Goal: Find specific page/section: Find specific page/section

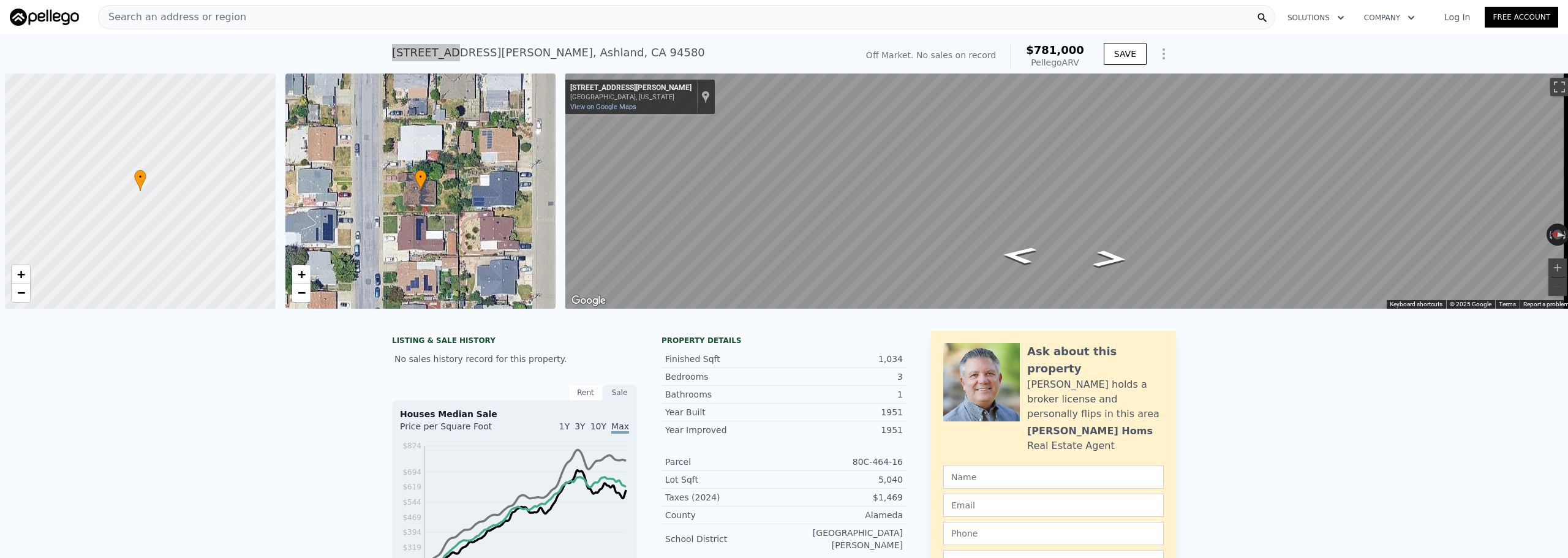
scroll to position [0, 5]
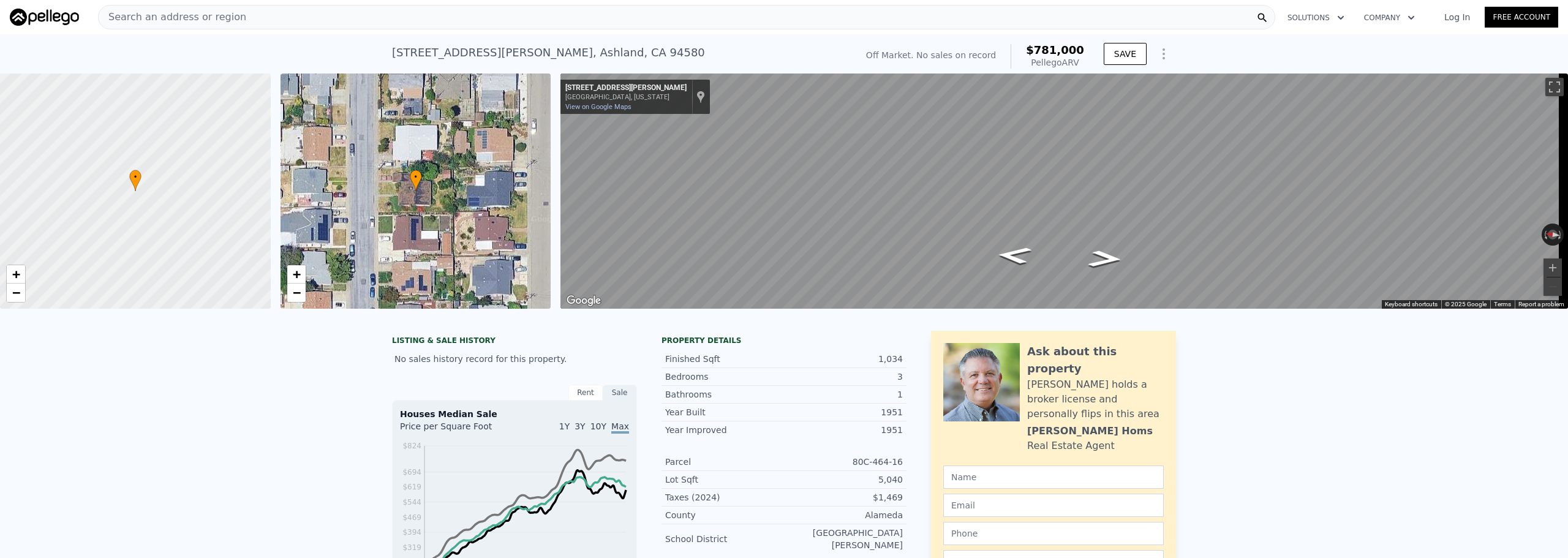
click at [353, 25] on div "Search an address or region" at bounding box center [686, 17] width 1177 height 25
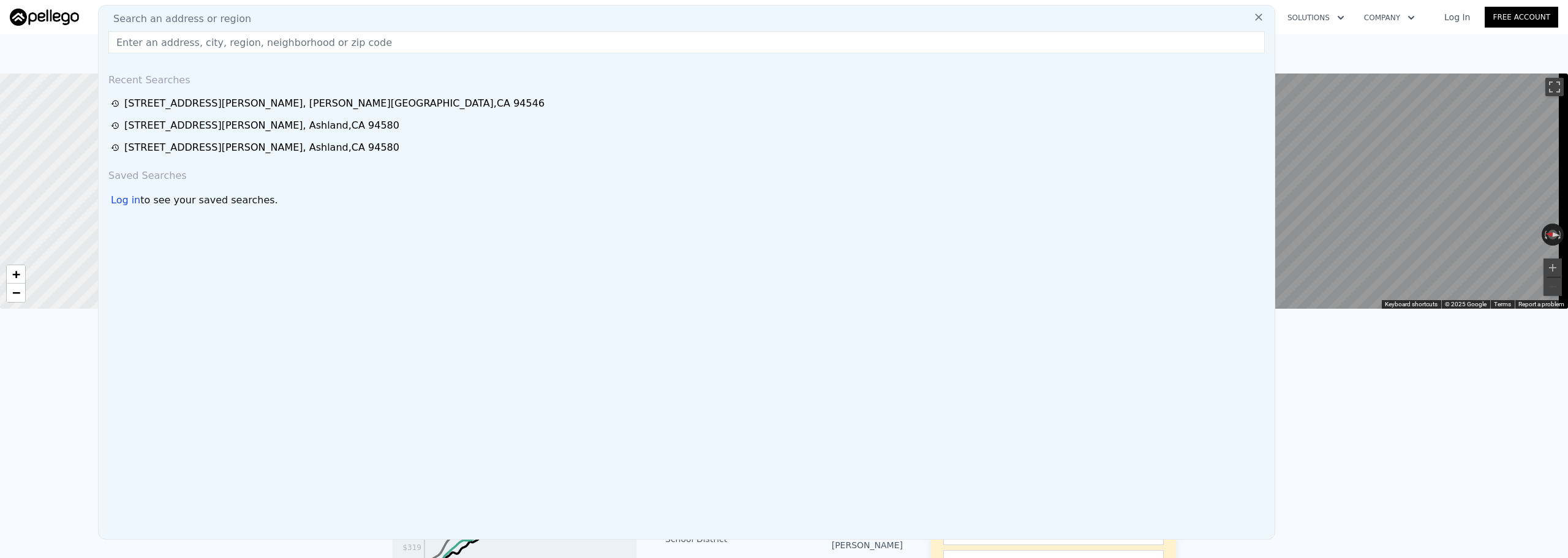
click at [351, 43] on input "text" at bounding box center [686, 42] width 1156 height 22
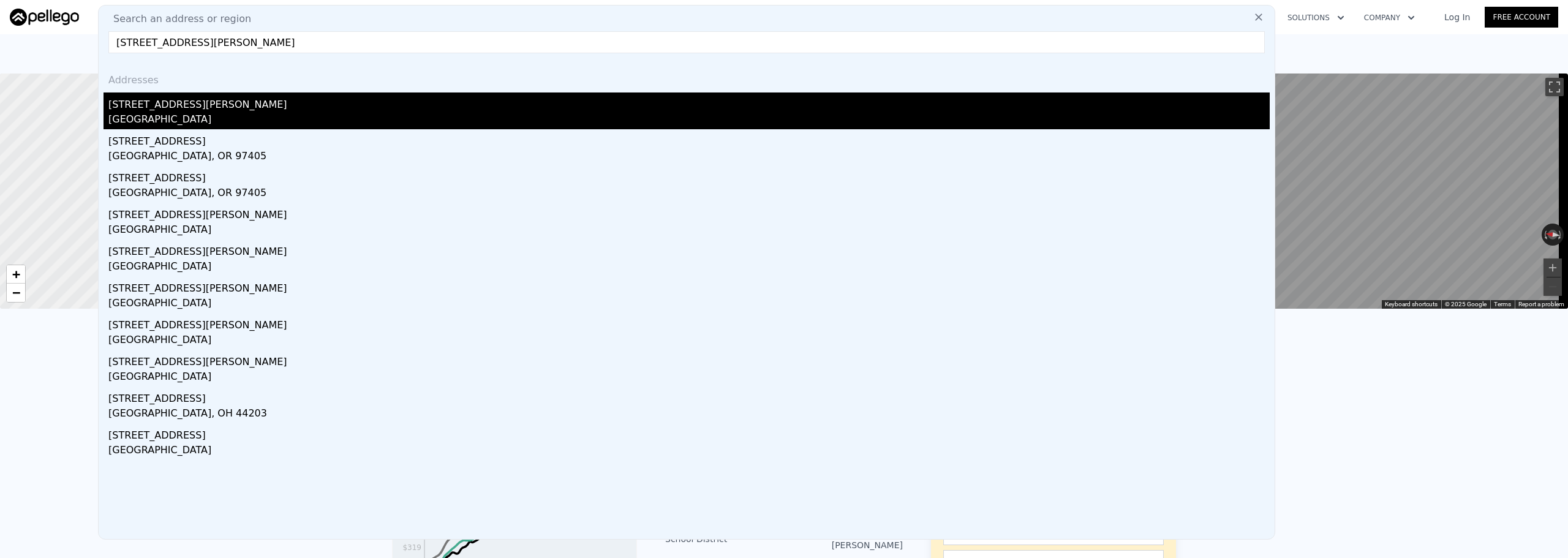
type input "[STREET_ADDRESS][PERSON_NAME]"
click at [221, 113] on div "[GEOGRAPHIC_DATA]" at bounding box center [689, 121] width 1161 height 17
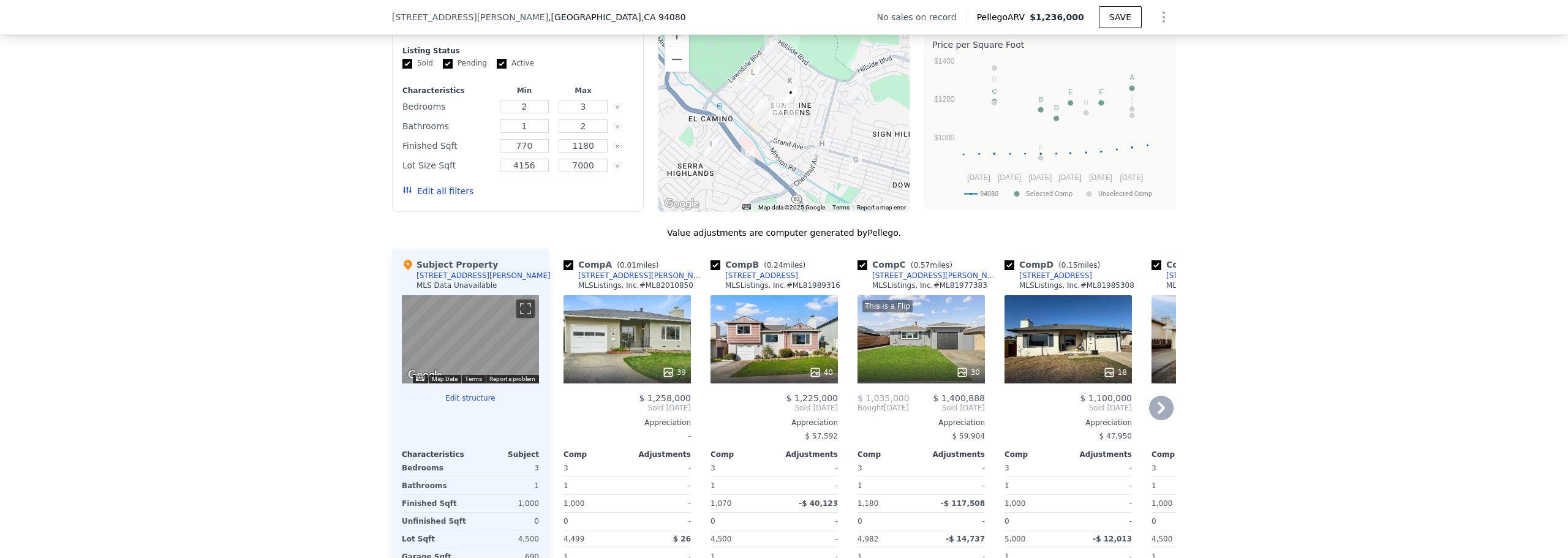
scroll to position [976, 0]
click at [617, 348] on div "39" at bounding box center [627, 339] width 127 height 88
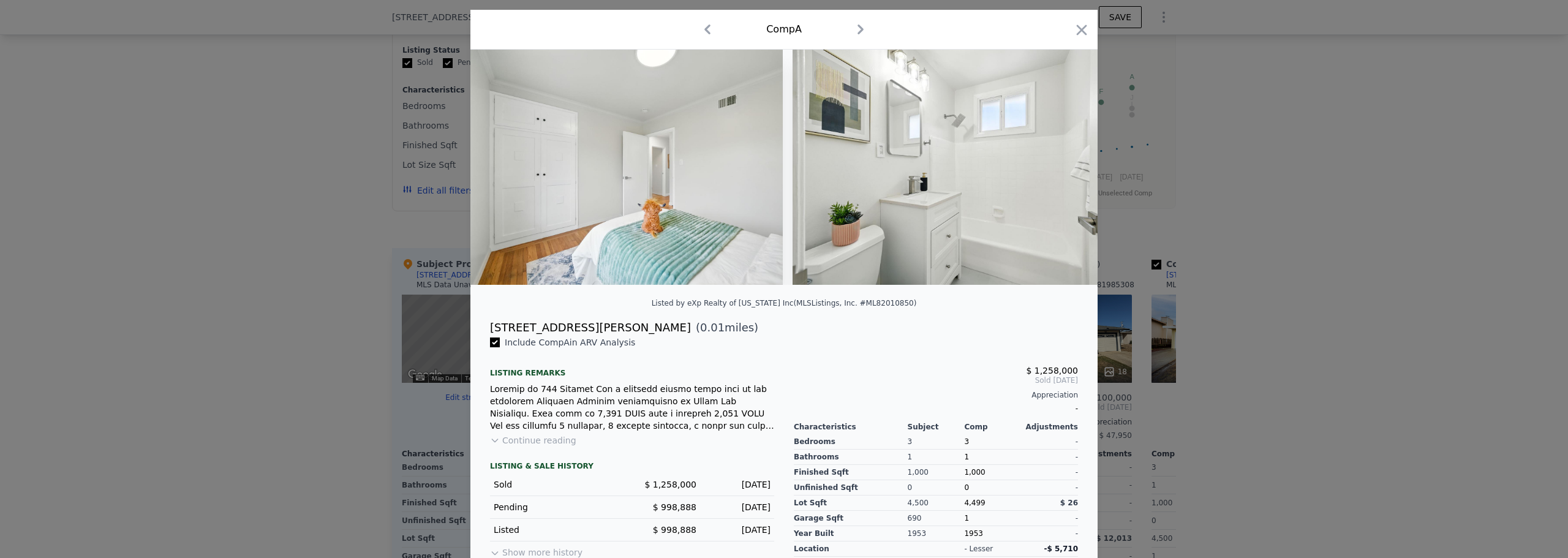
scroll to position [79, 0]
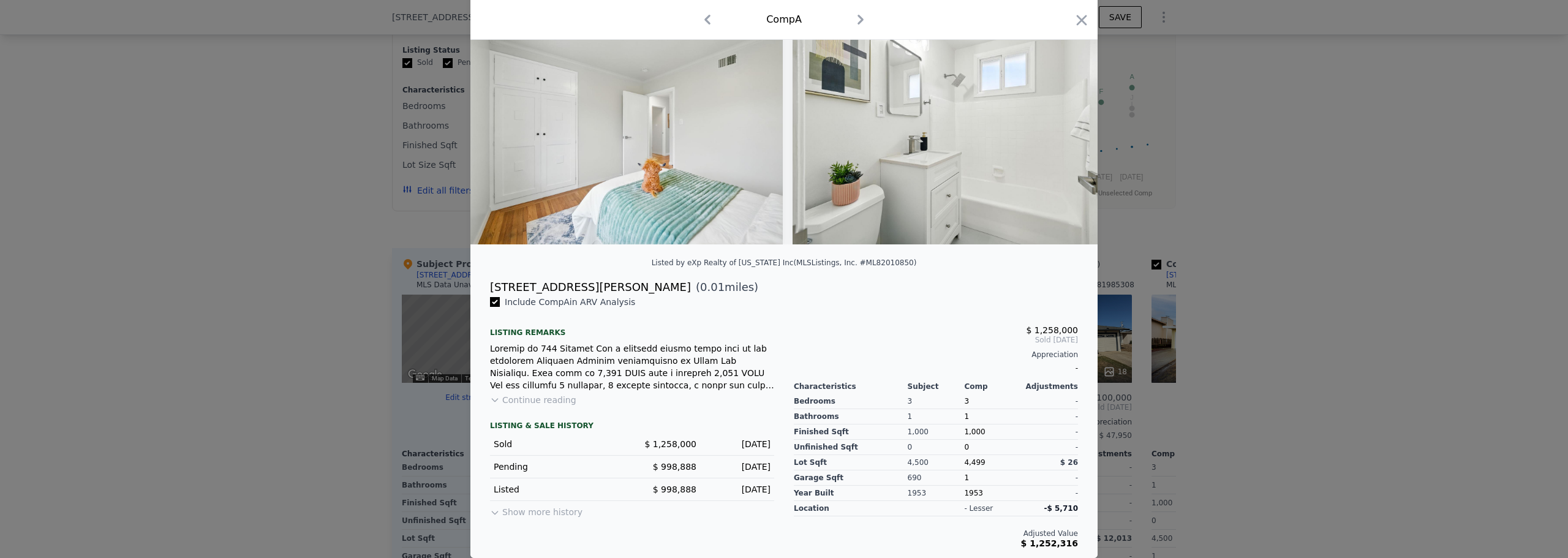
click at [536, 515] on button "Show more history" at bounding box center [536, 510] width 92 height 17
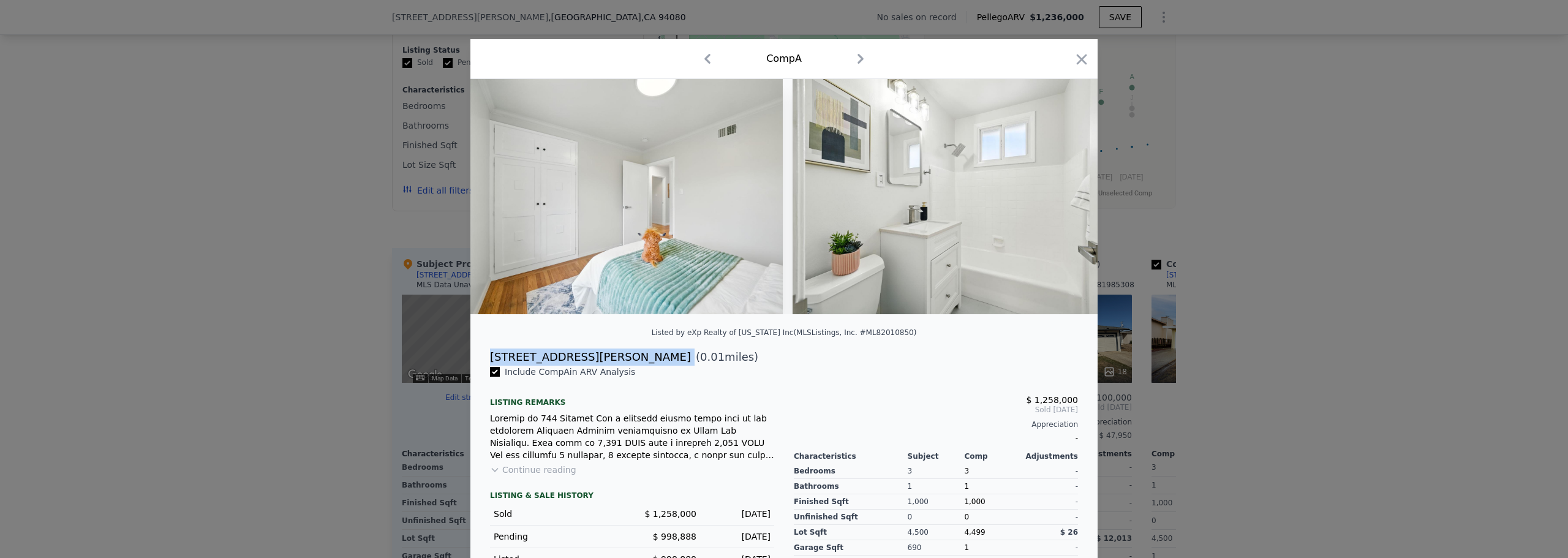
drag, startPoint x: 485, startPoint y: 363, endPoint x: 574, endPoint y: 366, distance: 89.1
click at [575, 366] on div "[STREET_ADDRESS][PERSON_NAME] ( 0.01 miles)" at bounding box center [783, 357] width 607 height 17
